Goal: Obtain resource: Obtain resource

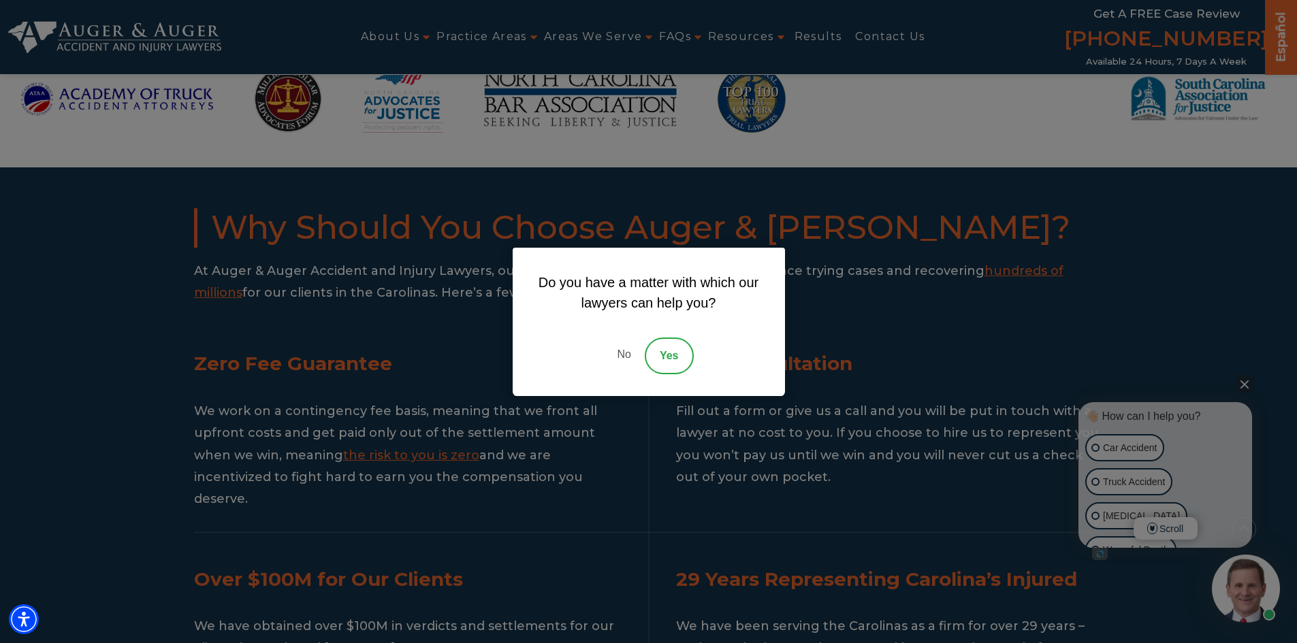
scroll to position [1294, 0]
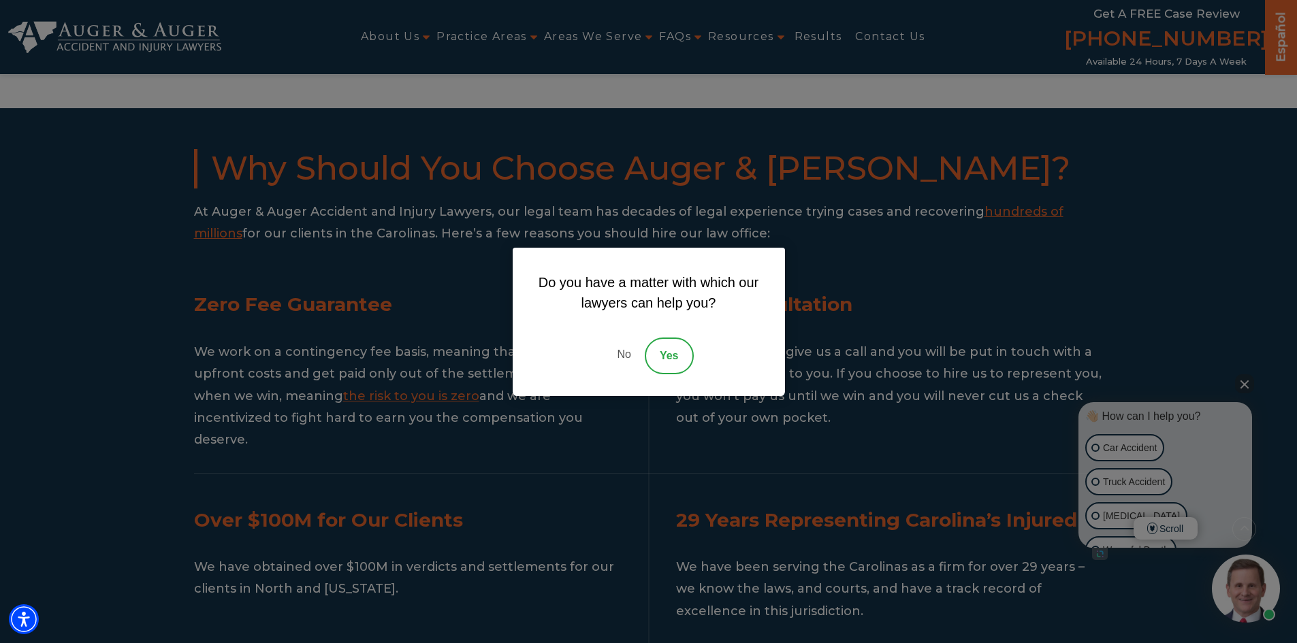
drag, startPoint x: 632, startPoint y: 351, endPoint x: 470, endPoint y: 318, distance: 165.4
click at [632, 351] on link "No" at bounding box center [623, 356] width 41 height 37
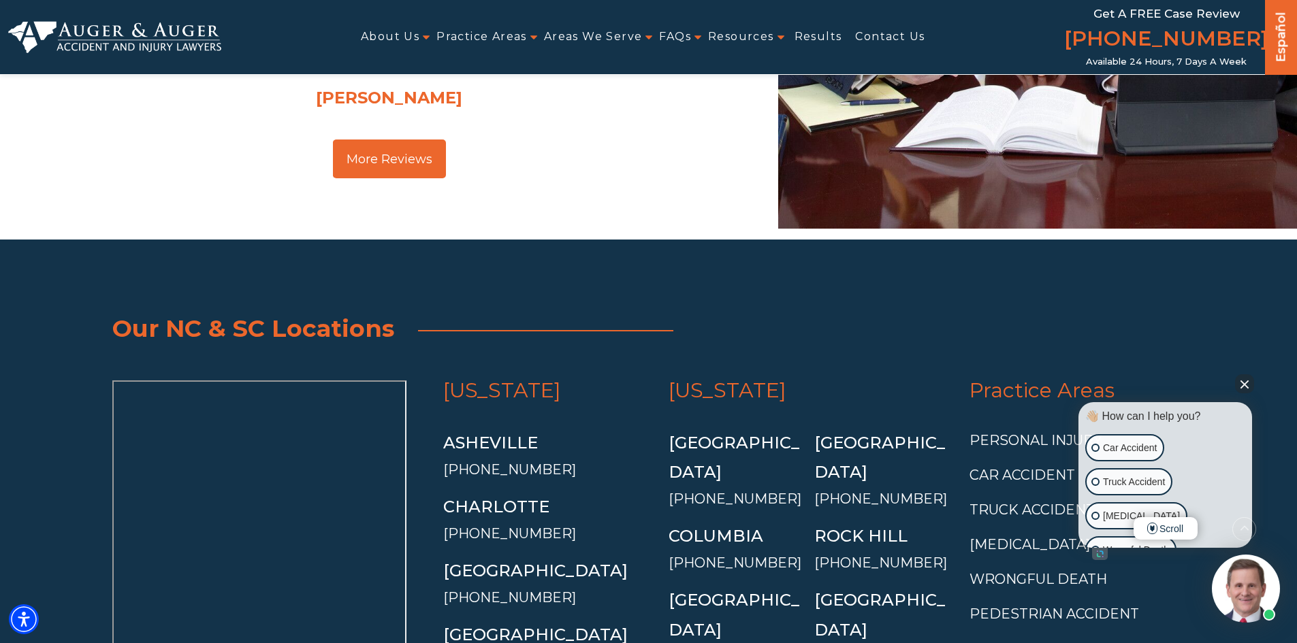
scroll to position [5117, 0]
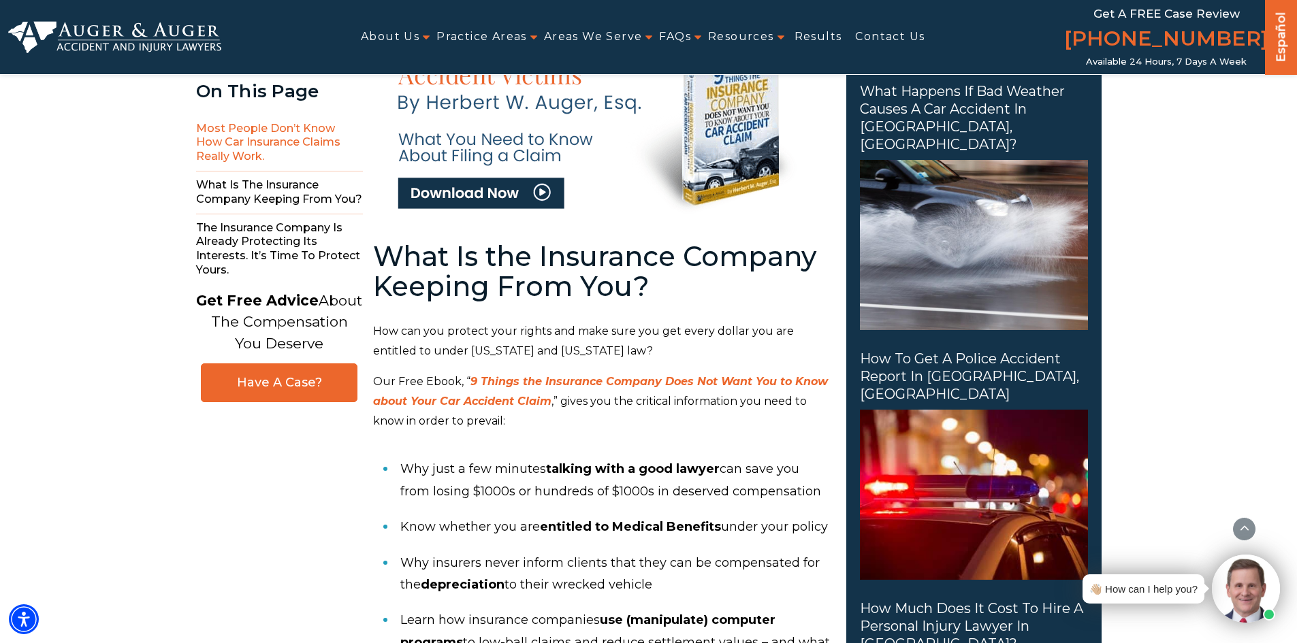
drag, startPoint x: 567, startPoint y: 271, endPoint x: 564, endPoint y: 175, distance: 96.0
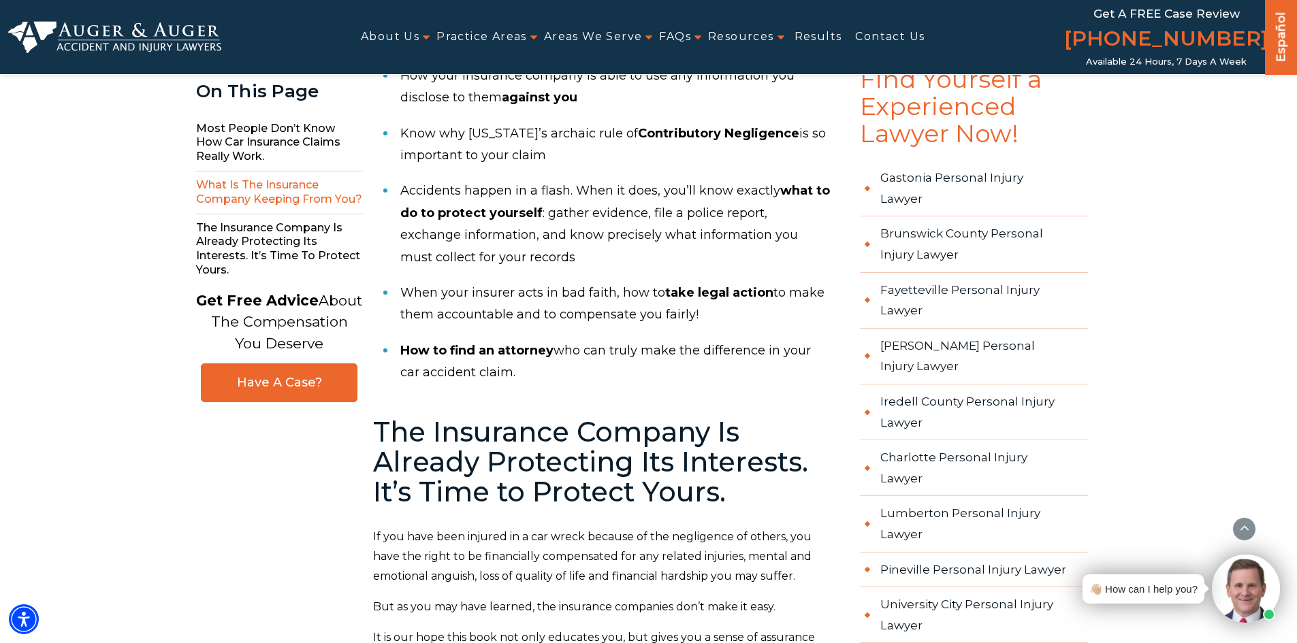
scroll to position [2152, 0]
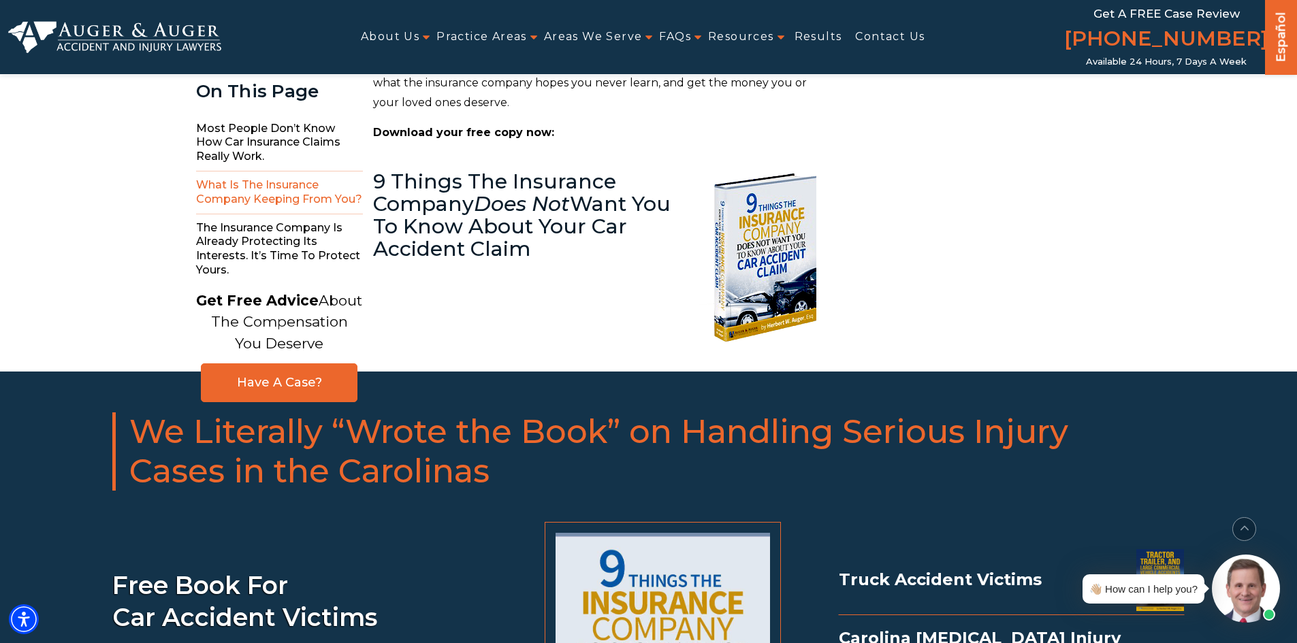
drag, startPoint x: 573, startPoint y: 155, endPoint x: 556, endPoint y: 289, distance: 135.3
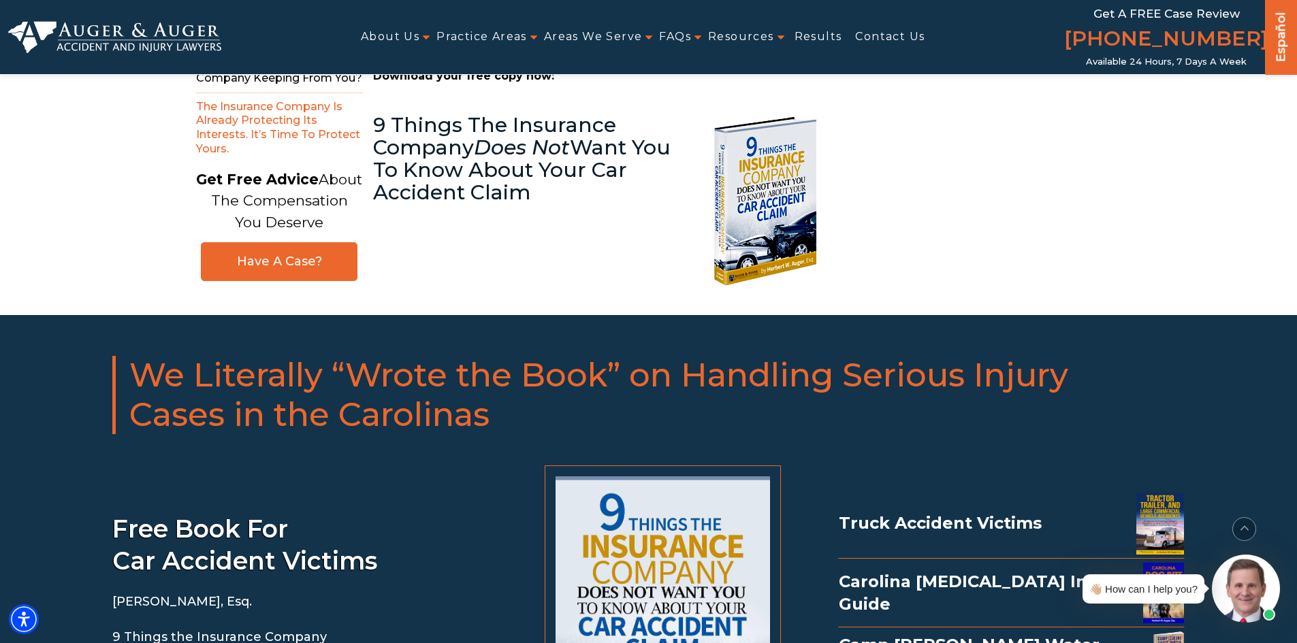
drag, startPoint x: 572, startPoint y: 145, endPoint x: 566, endPoint y: 191, distance: 45.9
